Goal: Information Seeking & Learning: Understand process/instructions

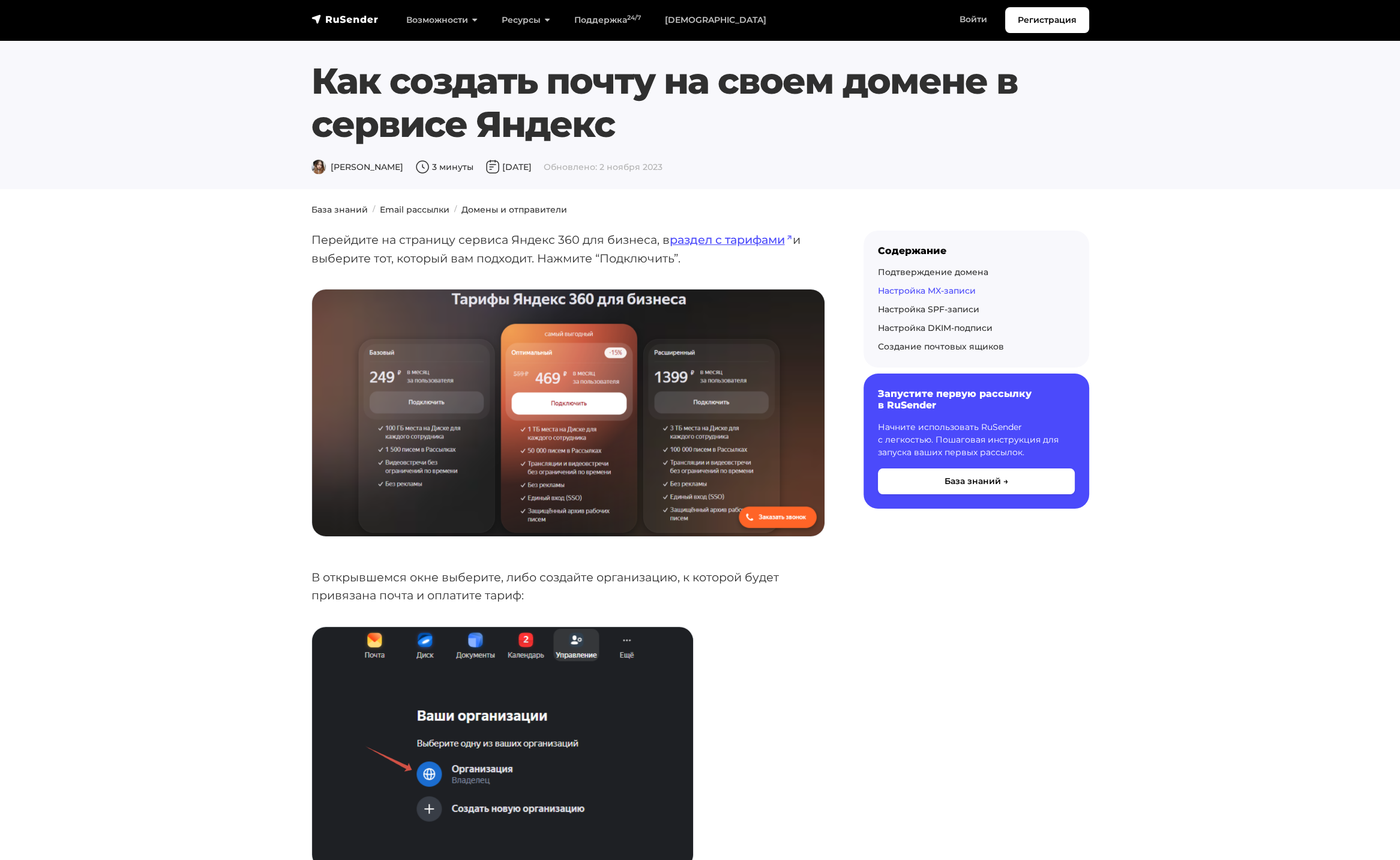
click at [920, 294] on link "Настройка MX-записи" at bounding box center [926, 290] width 98 height 11
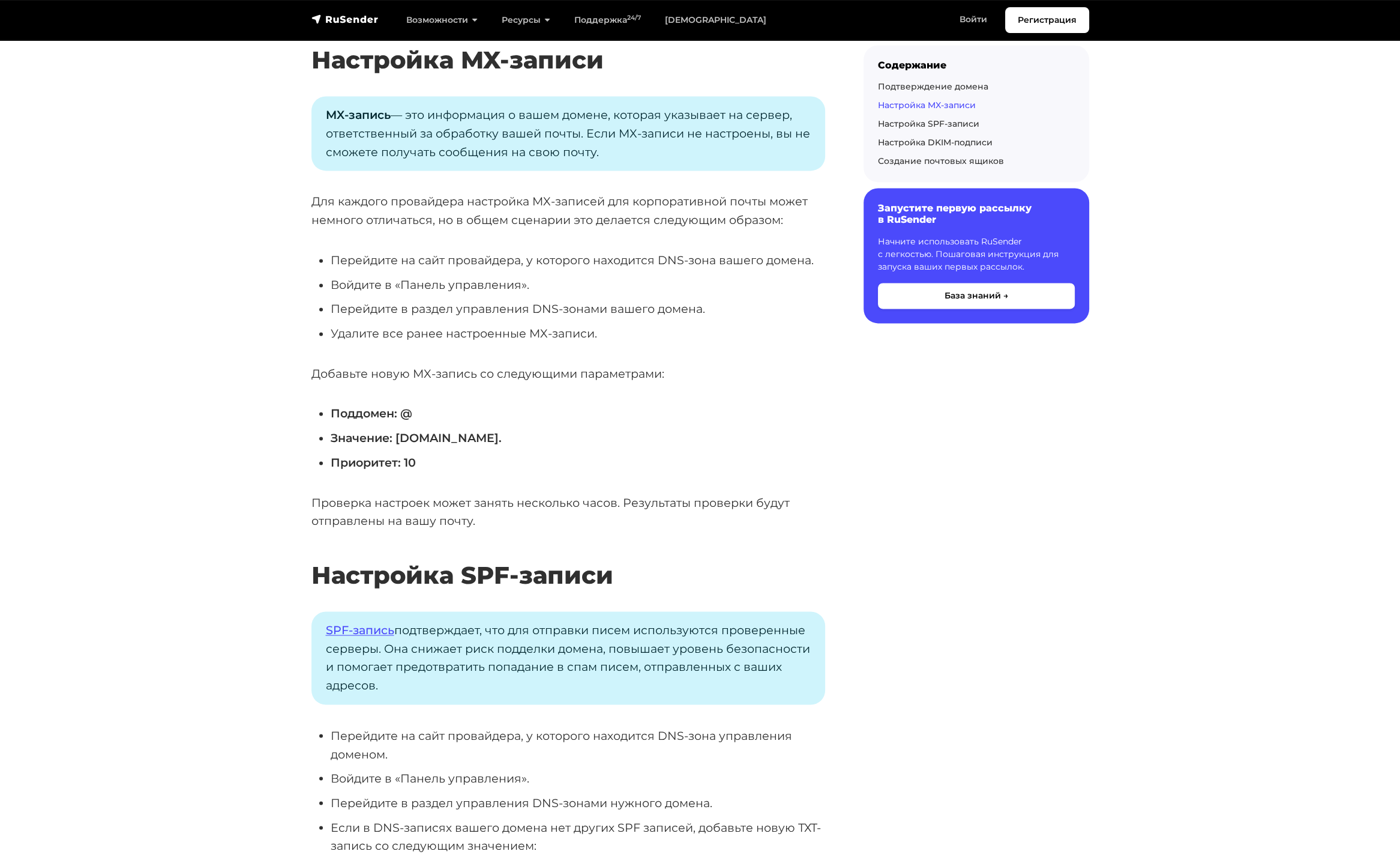
scroll to position [2808, 0]
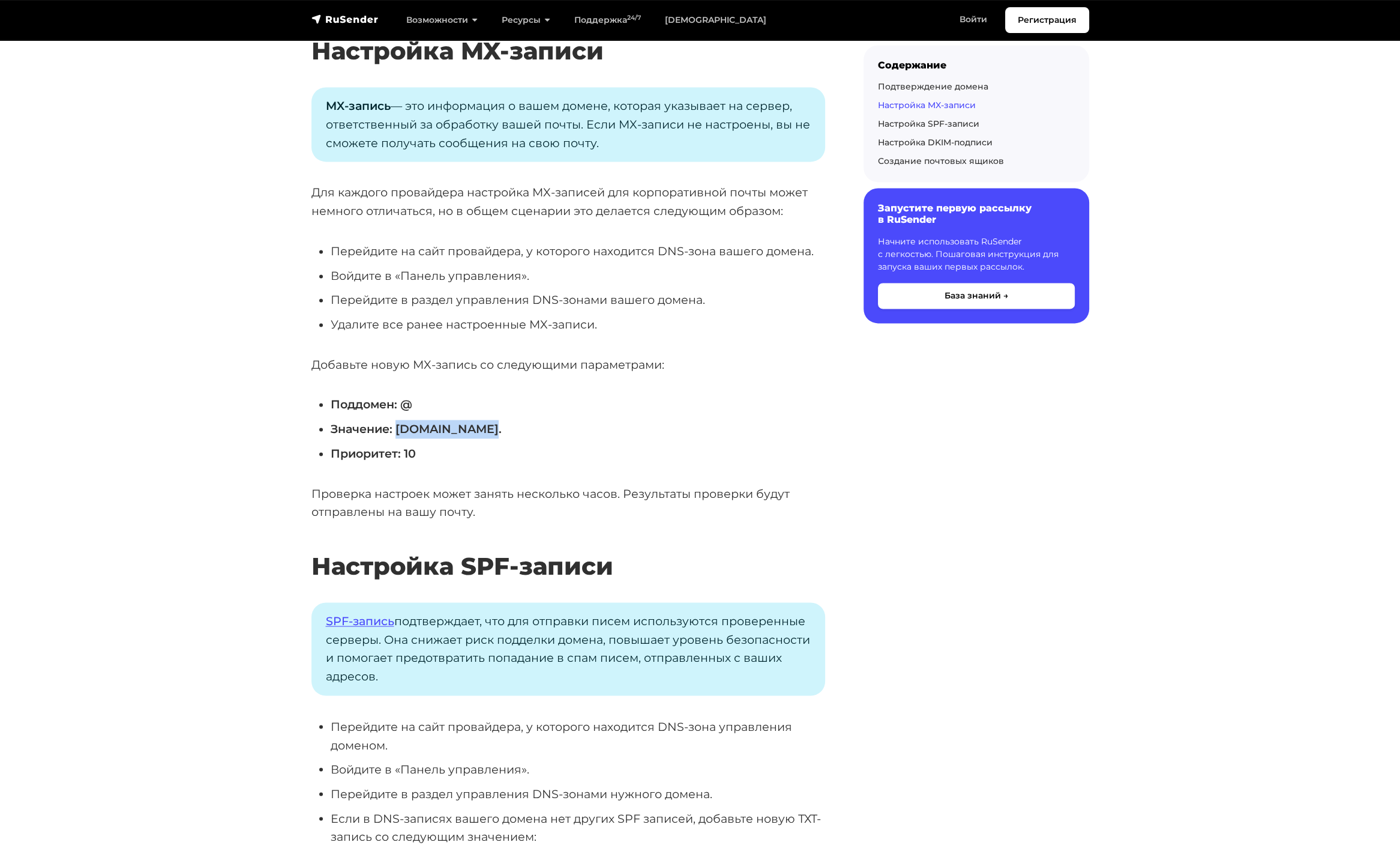
drag, startPoint x: 483, startPoint y: 428, endPoint x: 398, endPoint y: 430, distance: 85.0
click at [398, 430] on strong "Значение: [DOMAIN_NAME]." at bounding box center [416, 429] width 171 height 15
click at [511, 399] on li "Поддомен: @" at bounding box center [577, 404] width 494 height 19
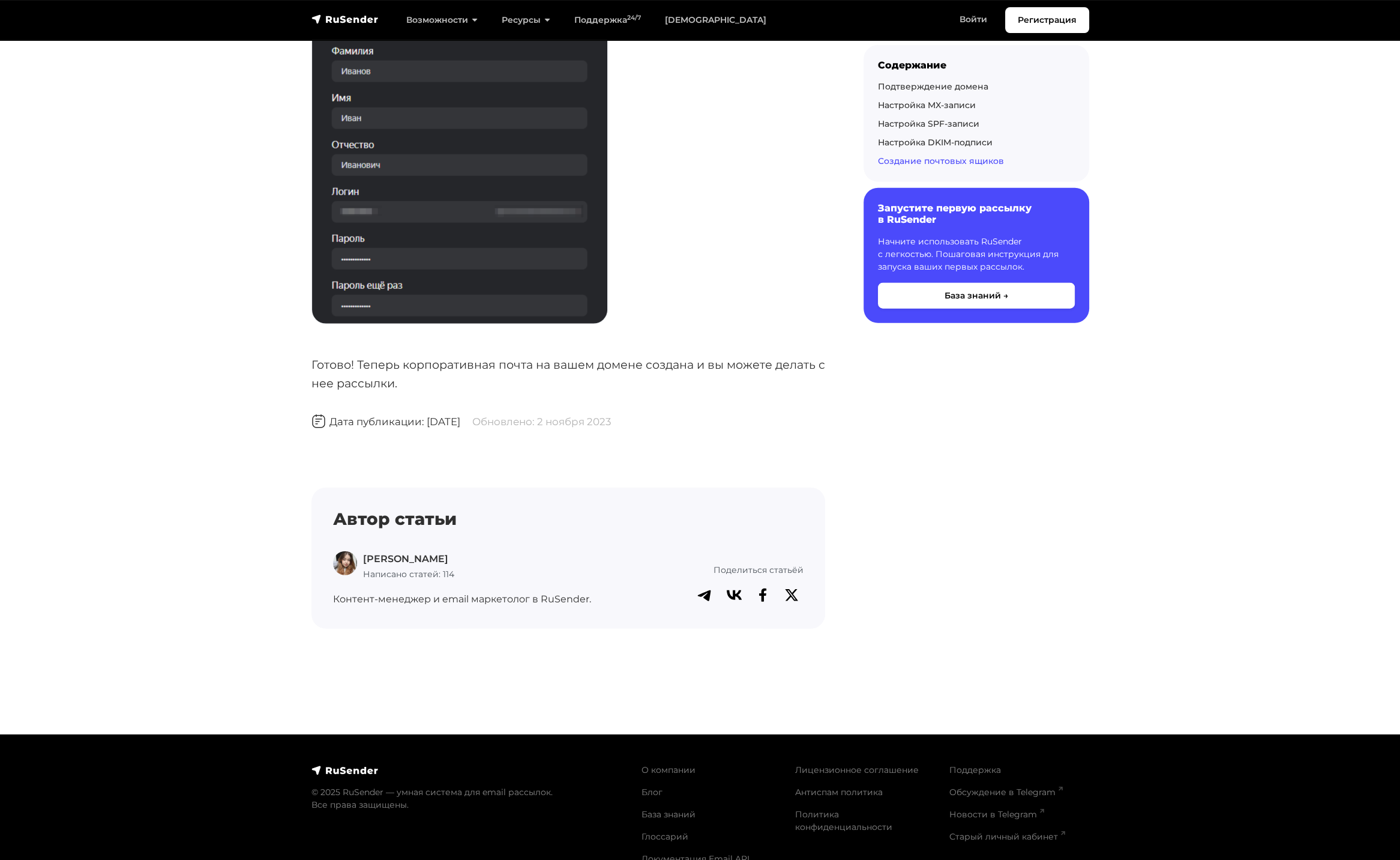
scroll to position [4740, 0]
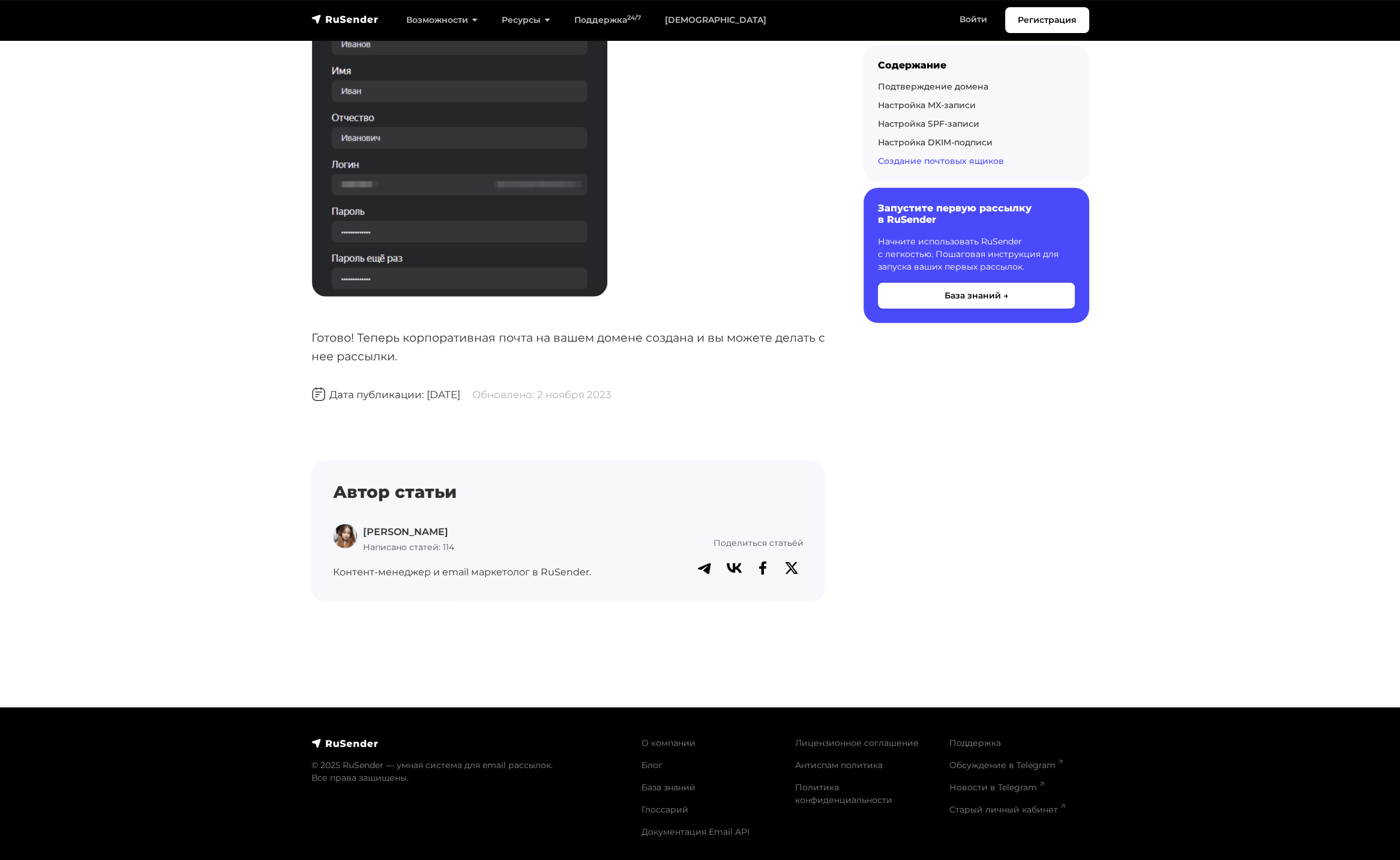
click at [1089, 738] on div "Поддержка Обсуждение в Telegram Новости в Telegram Старый личный кабинет" at bounding box center [1018, 792] width 154 height 111
drag, startPoint x: 1258, startPoint y: 88, endPoint x: 1263, endPoint y: 83, distance: 7.1
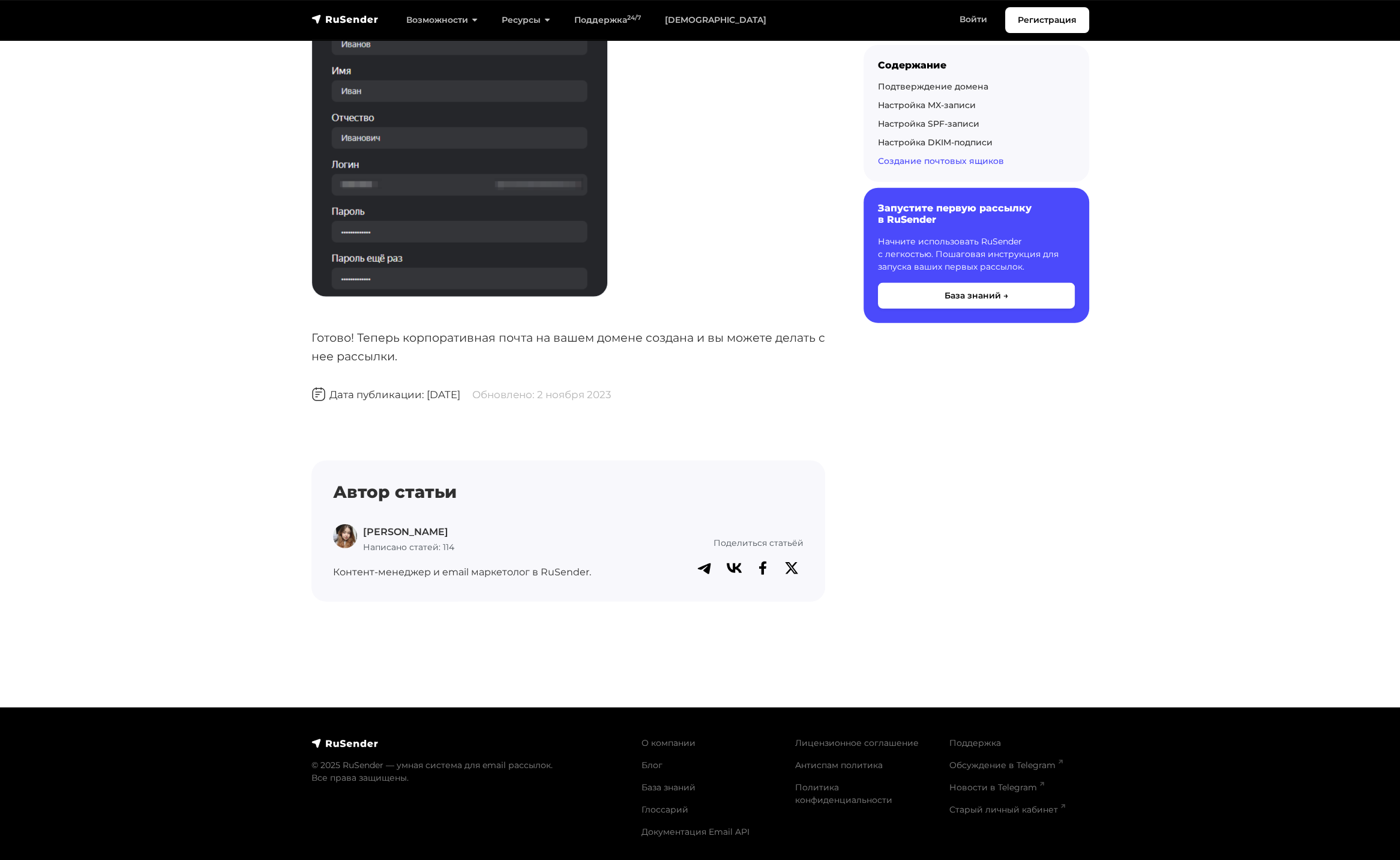
click at [1143, 839] on footer "© 2025 RuSender — умная система для email рассылок. Все права защищены. О компа…" at bounding box center [700, 784] width 1400 height 155
drag, startPoint x: 1342, startPoint y: 343, endPoint x: 1302, endPoint y: 401, distance: 70.5
